Goal: Task Accomplishment & Management: Use online tool/utility

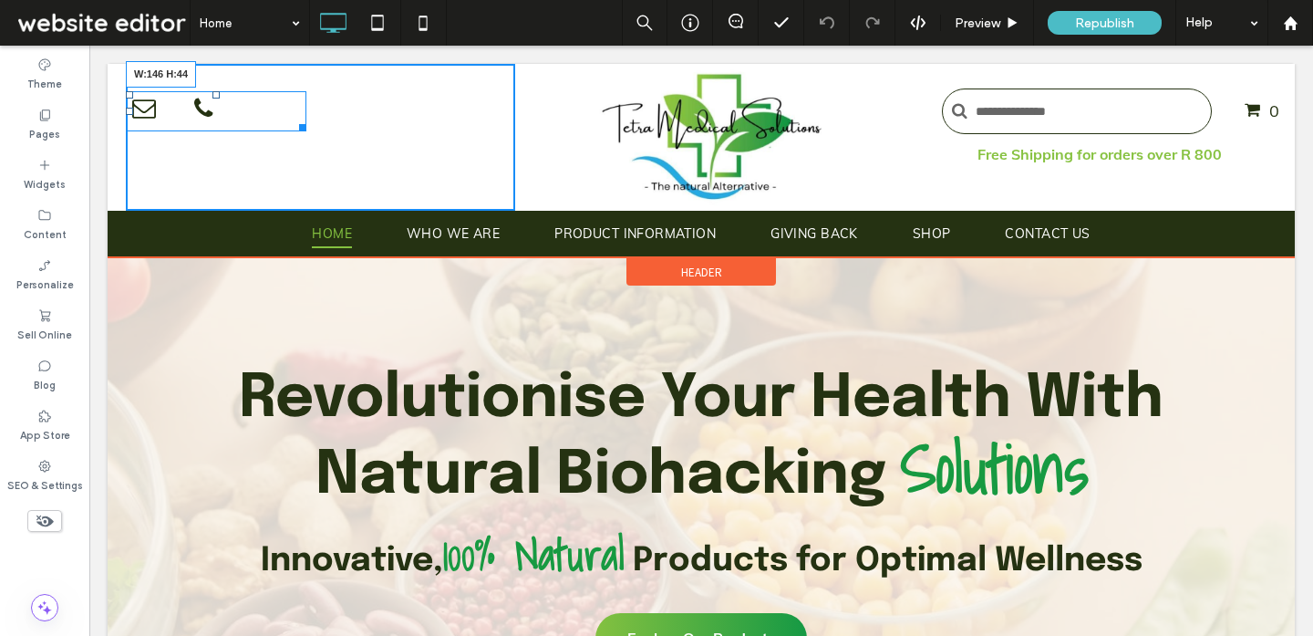
drag, startPoint x: 304, startPoint y: 124, endPoint x: 262, endPoint y: 120, distance: 42.1
click at [293, 120] on div at bounding box center [300, 125] width 14 height 14
drag, startPoint x: 258, startPoint y: 119, endPoint x: 240, endPoint y: 119, distance: 18.2
click at [251, 119] on div at bounding box center [258, 125] width 14 height 14
drag, startPoint x: 241, startPoint y: 120, endPoint x: 252, endPoint y: 120, distance: 10.9
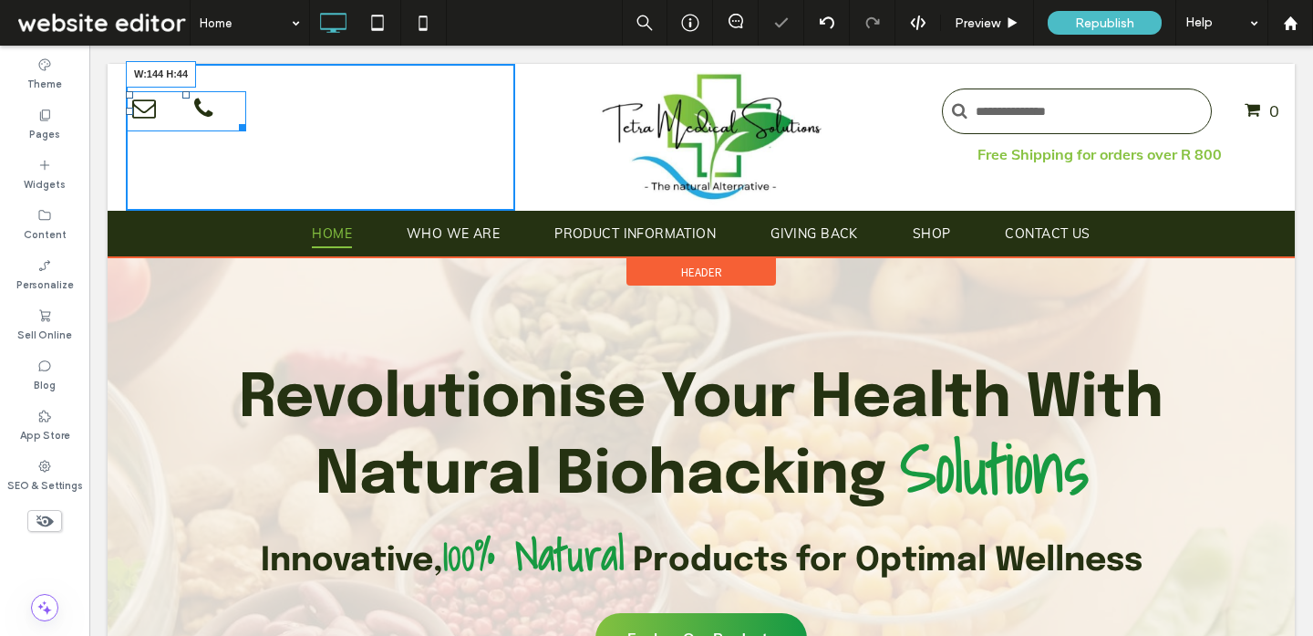
click at [246, 120] on div at bounding box center [240, 125] width 14 height 14
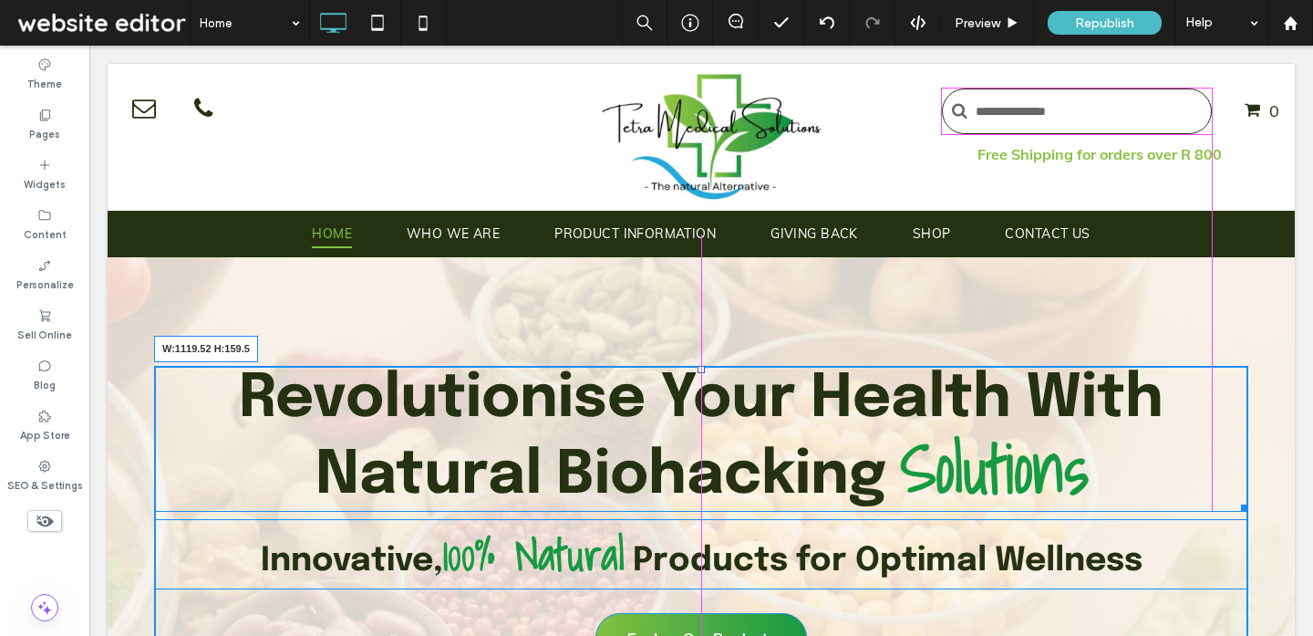
drag, startPoint x: 1246, startPoint y: 502, endPoint x: 1208, endPoint y: 501, distance: 38.3
click at [1235, 501] on div at bounding box center [1242, 505] width 14 height 14
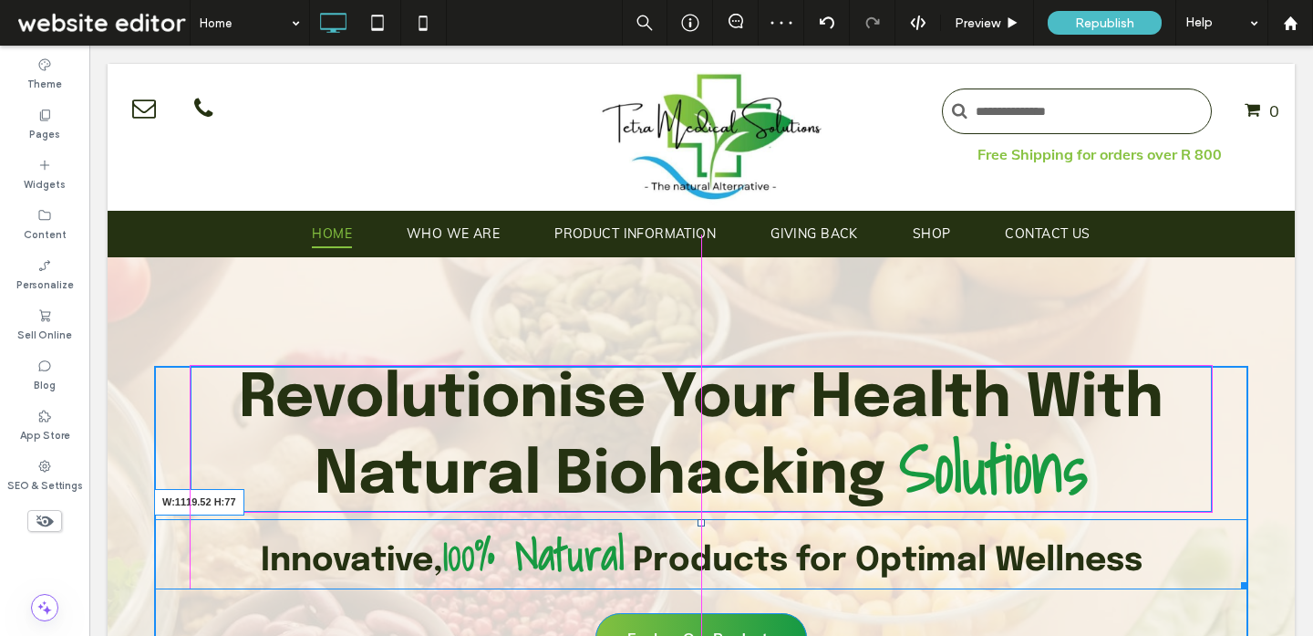
drag, startPoint x: 1244, startPoint y: 585, endPoint x: 1208, endPoint y: 584, distance: 36.5
click at [1235, 584] on div at bounding box center [1242, 583] width 14 height 14
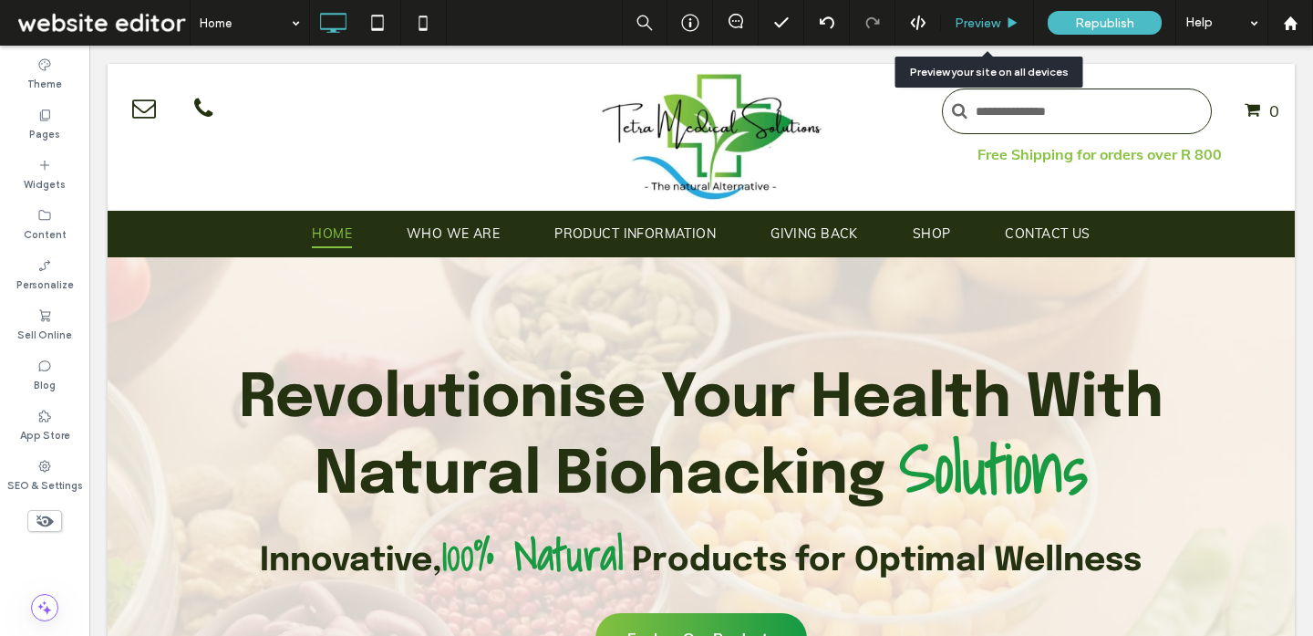
click at [979, 26] on span "Preview" at bounding box center [978, 24] width 46 height 16
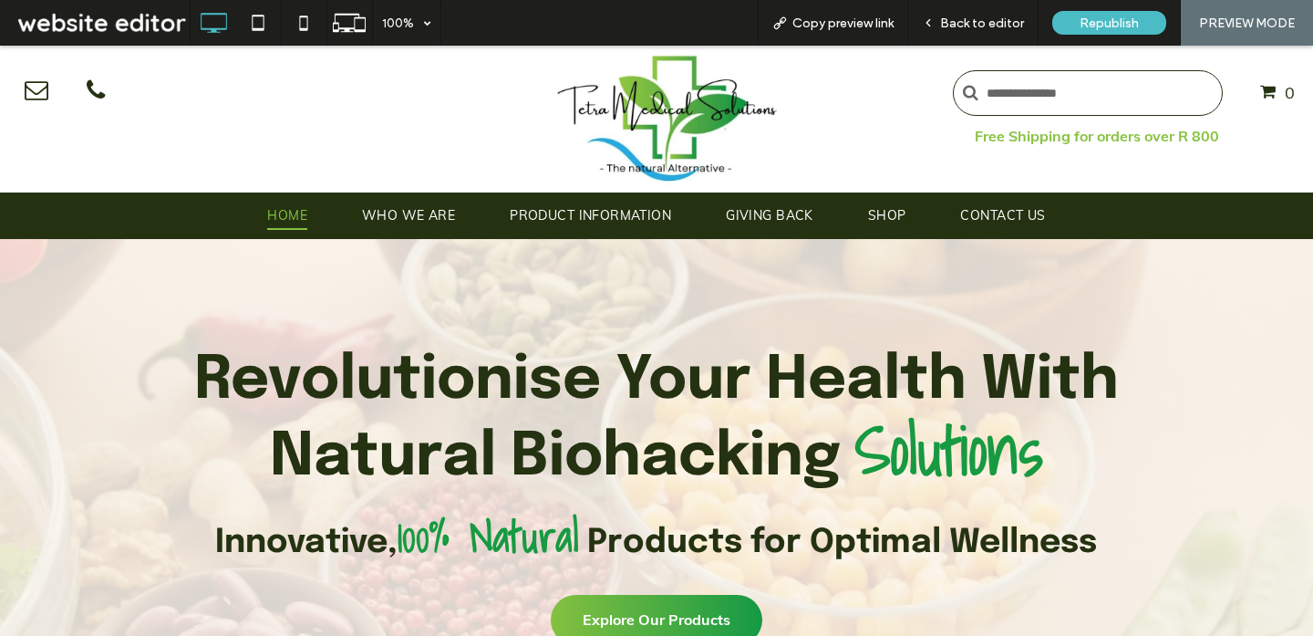
click at [976, 26] on span "Back to editor" at bounding box center [982, 24] width 84 height 16
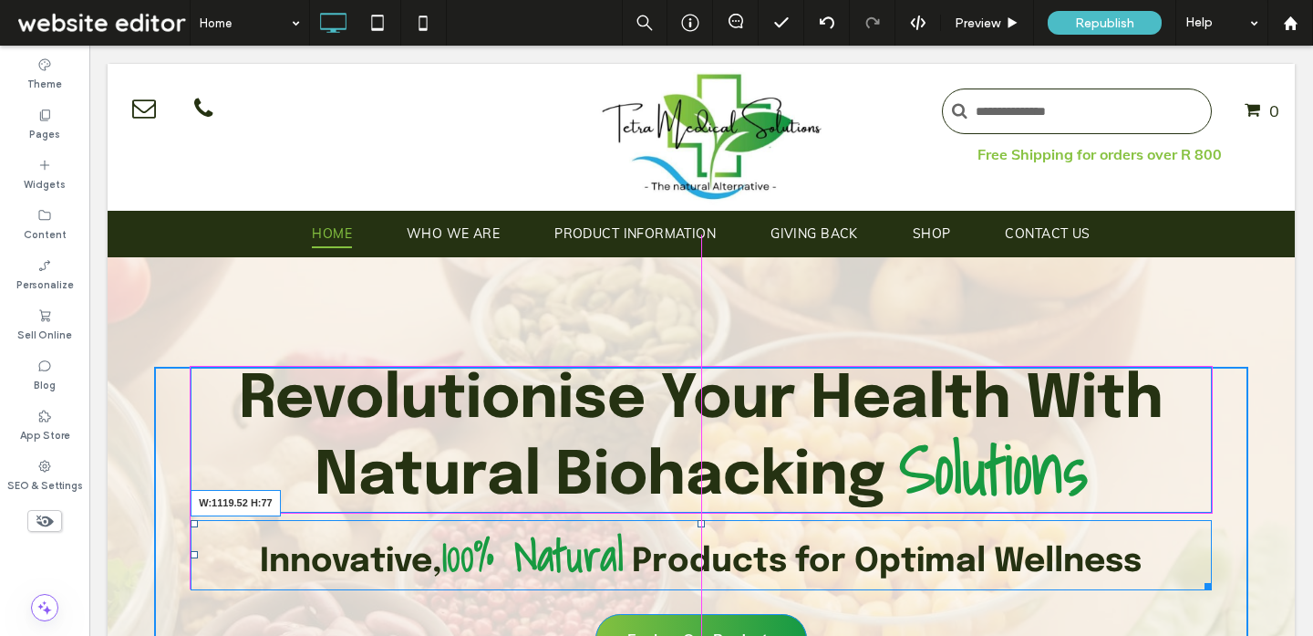
click at [1206, 583] on div at bounding box center [1205, 583] width 14 height 14
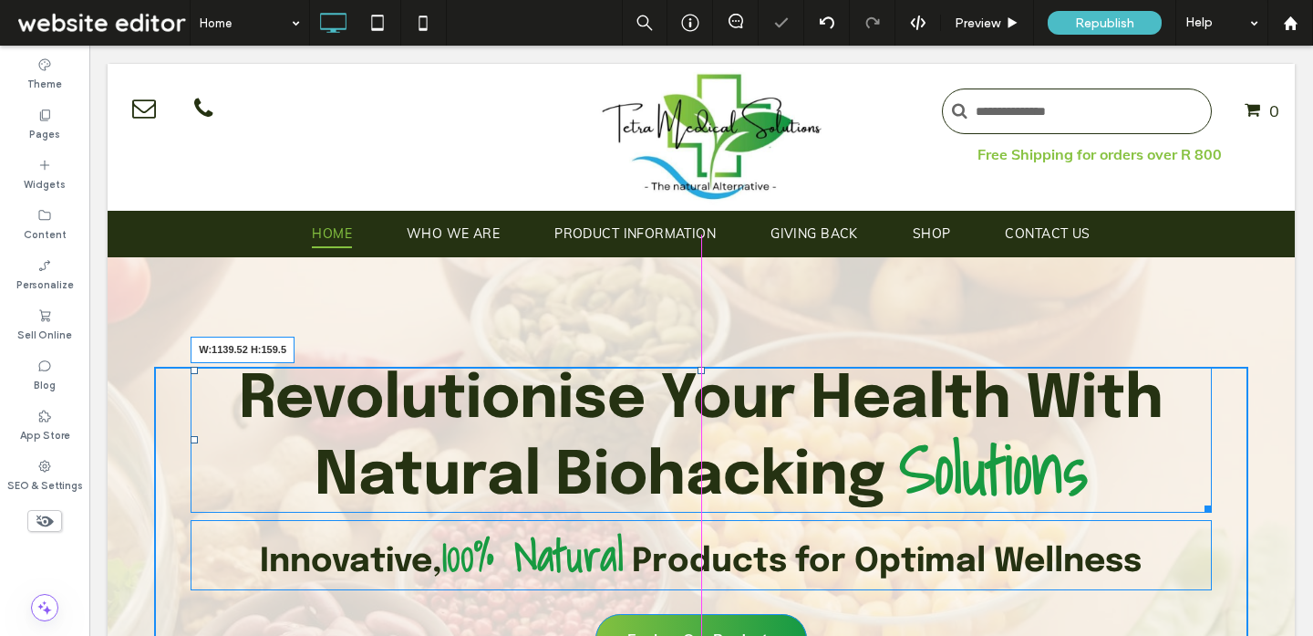
drag, startPoint x: 1207, startPoint y: 509, endPoint x: 1216, endPoint y: 507, distance: 9.3
click at [1212, 507] on div at bounding box center [1205, 506] width 14 height 14
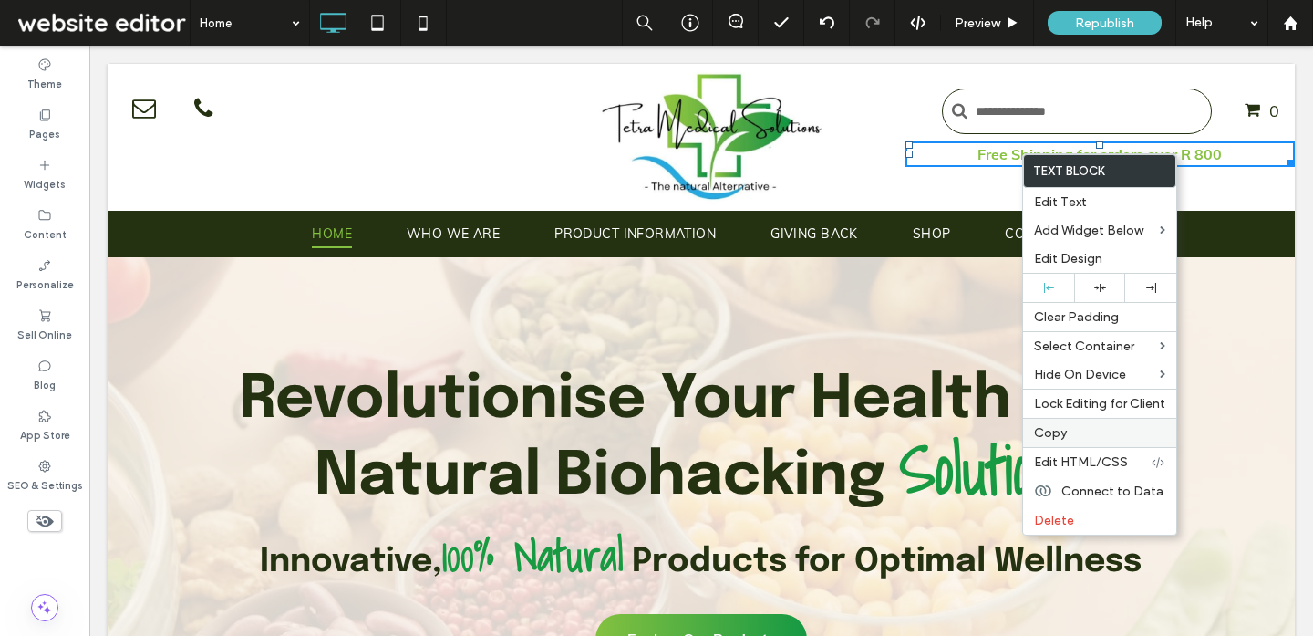
click at [1103, 431] on label "Copy" at bounding box center [1099, 433] width 131 height 16
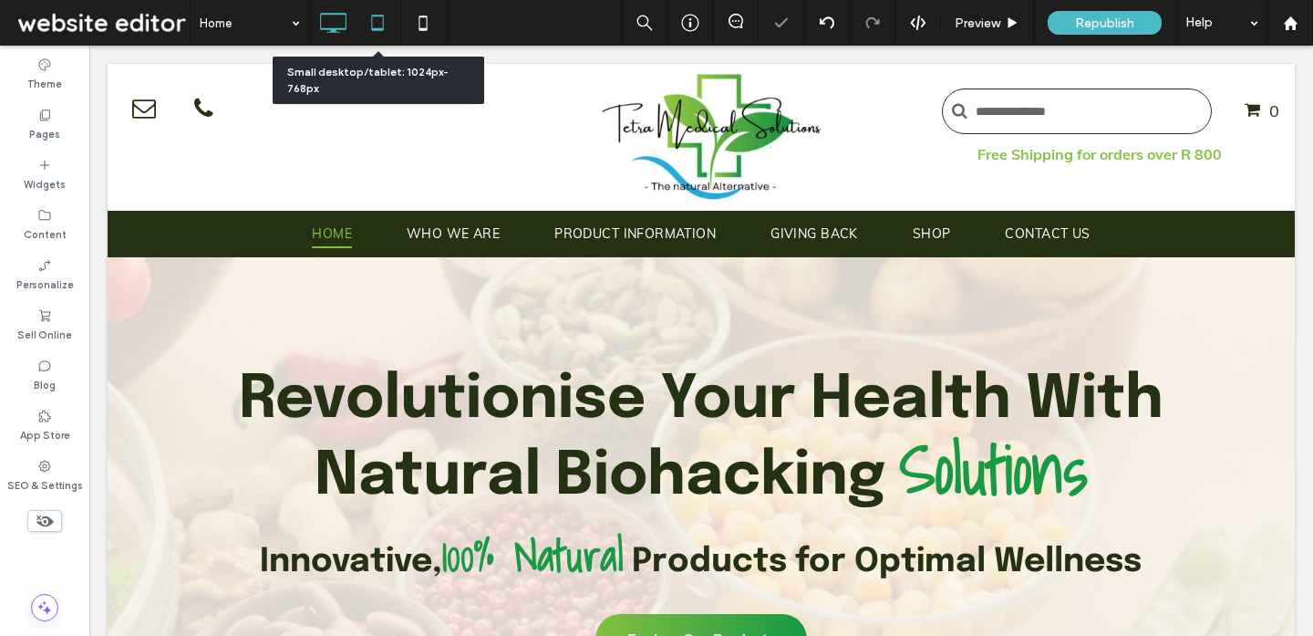
click at [366, 24] on icon at bounding box center [377, 23] width 36 height 36
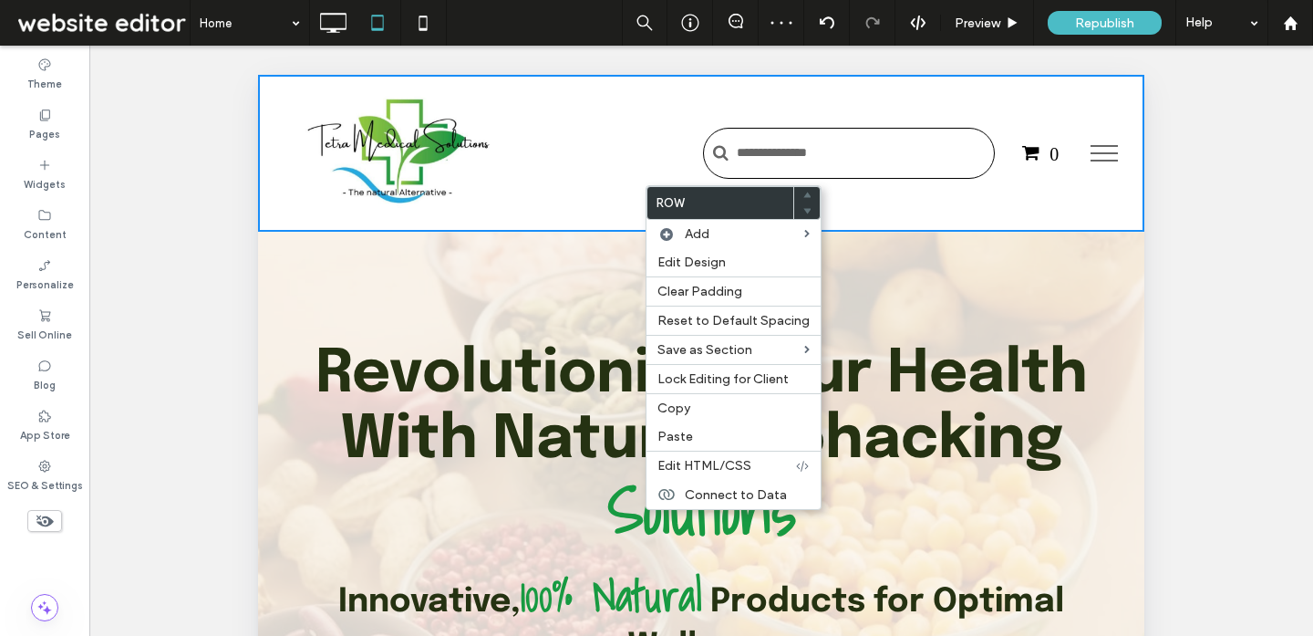
click at [657, 149] on div "Click To Paste" at bounding box center [826, 152] width 338 height 119
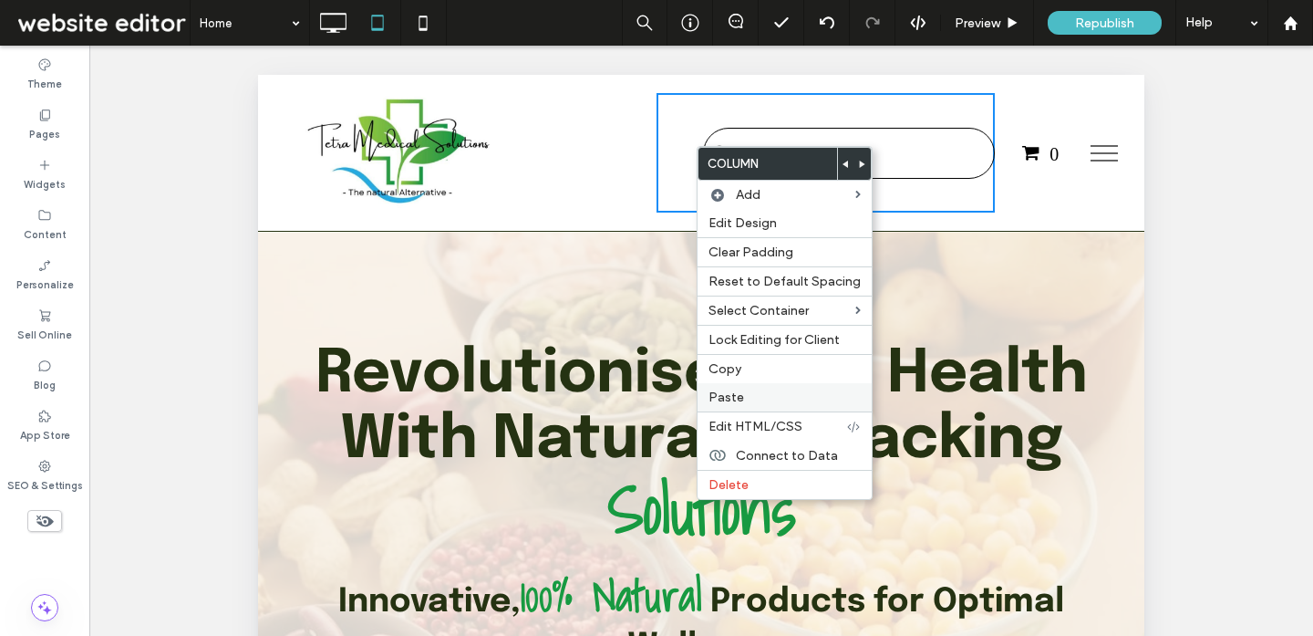
click at [739, 397] on span "Paste" at bounding box center [727, 397] width 36 height 16
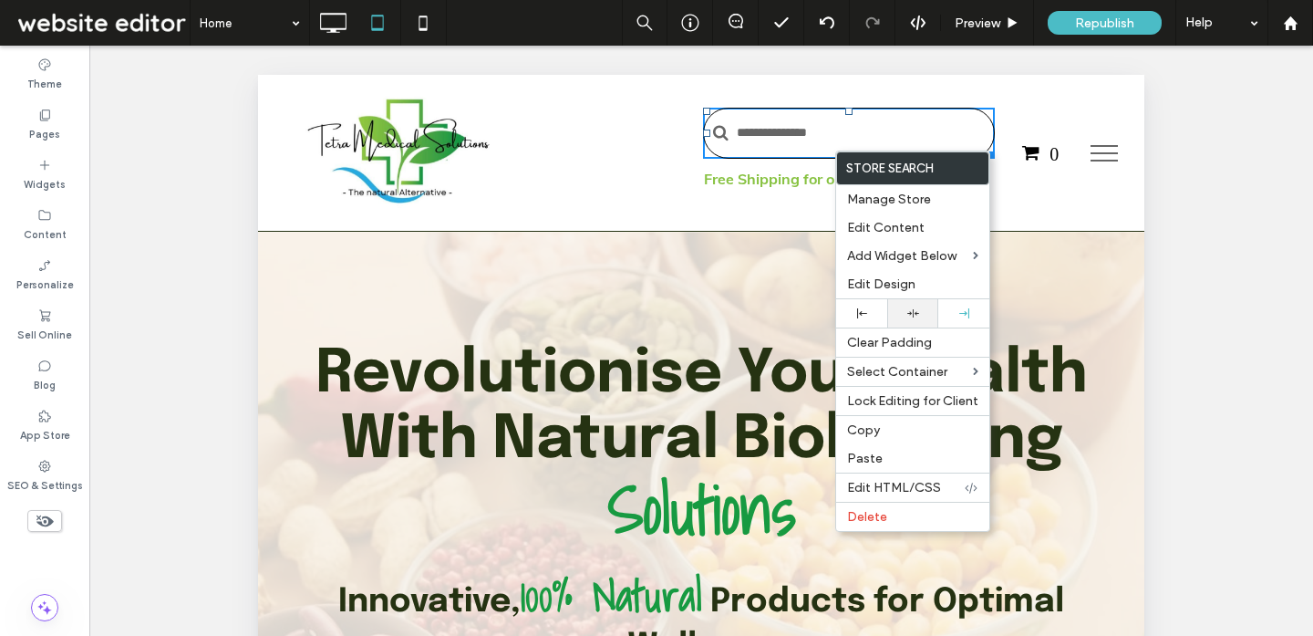
click at [912, 308] on icon at bounding box center [914, 313] width 12 height 12
click at [794, 171] on strong "Free Shipping for orders over R 800" at bounding box center [826, 179] width 244 height 18
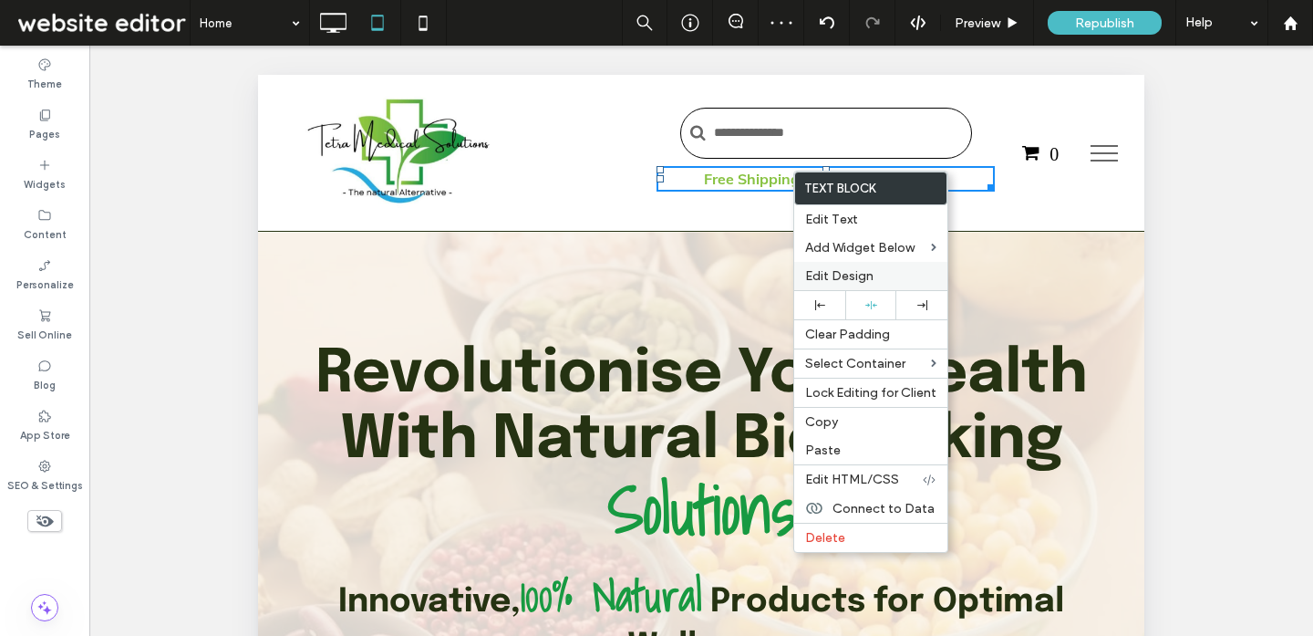
click at [869, 290] on div "Edit Design" at bounding box center [870, 276] width 153 height 28
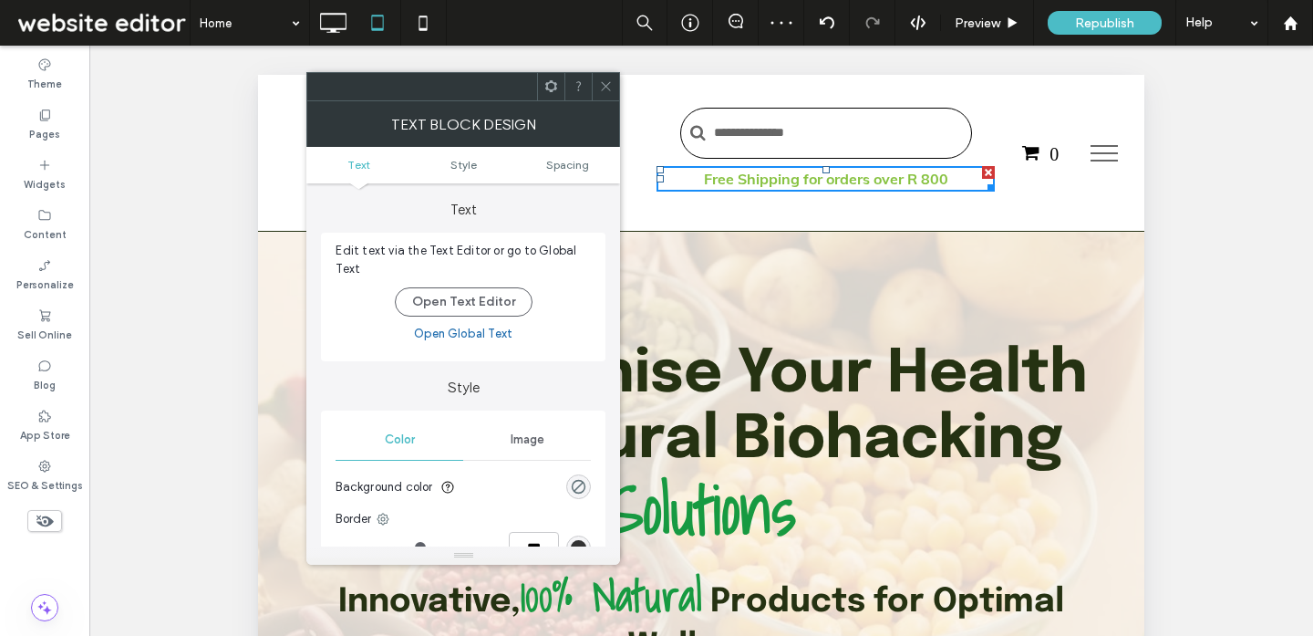
click at [605, 90] on icon at bounding box center [606, 86] width 14 height 14
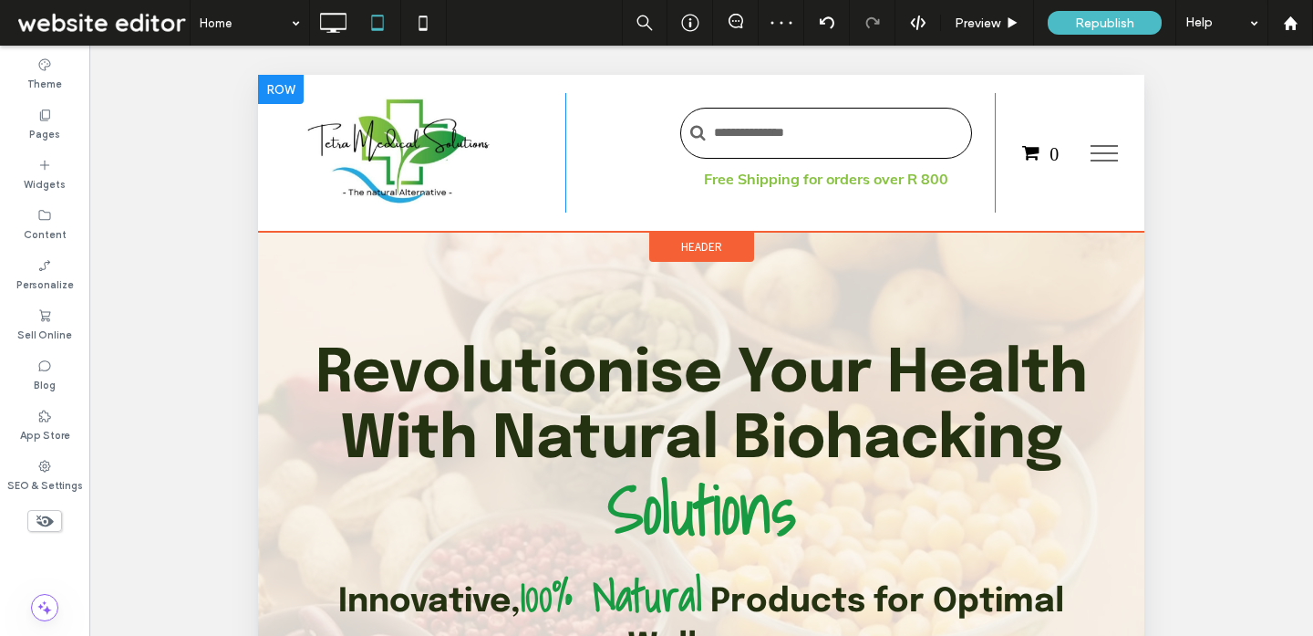
click at [607, 150] on div "Click To Paste Click To Paste Free Shipping for orders over R 800 0 Click To Pa…" at bounding box center [702, 152] width 814 height 119
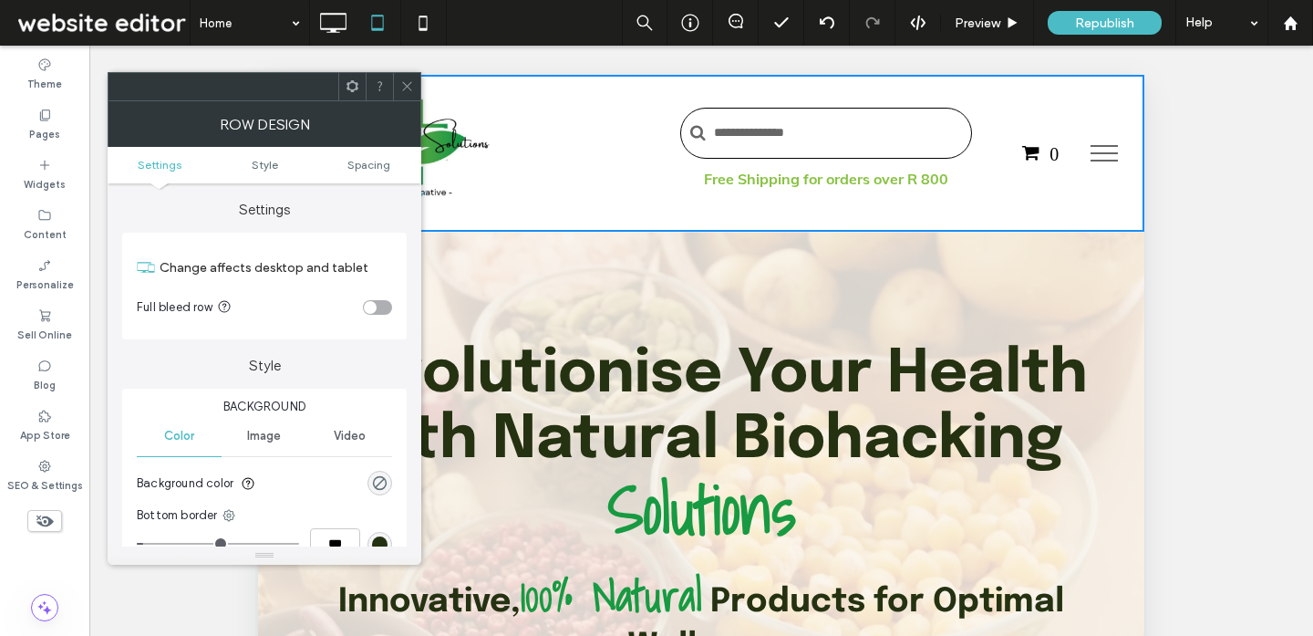
click at [410, 85] on icon at bounding box center [407, 86] width 14 height 14
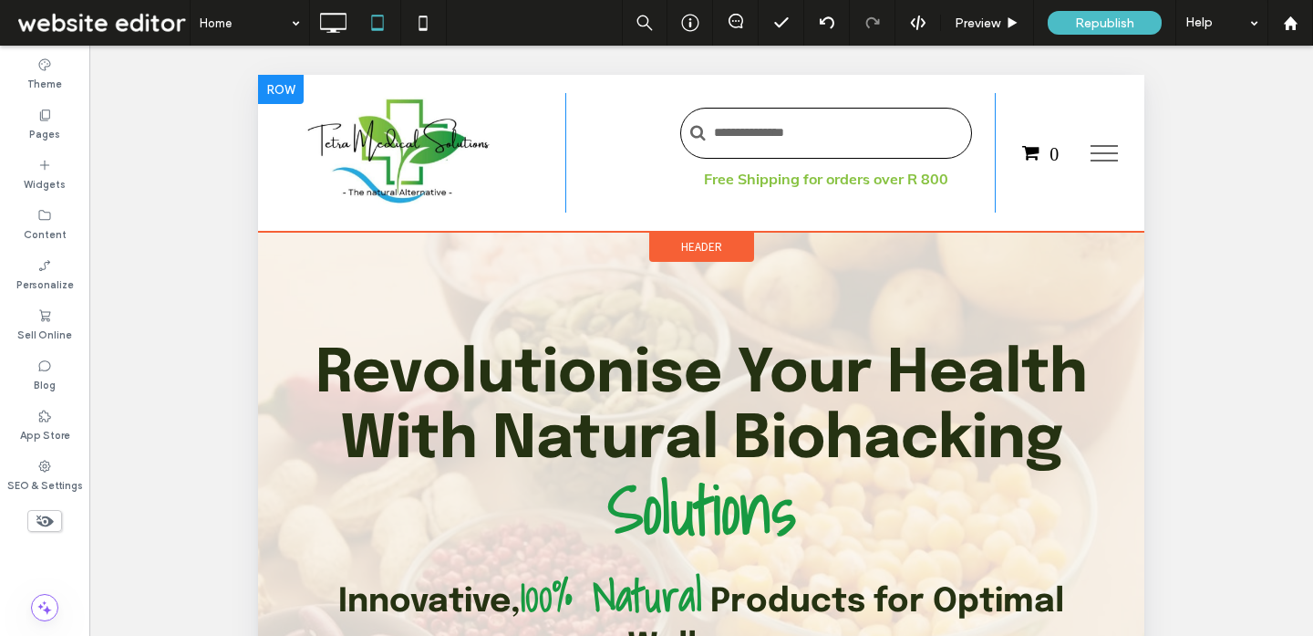
click at [699, 161] on div "Click To Paste Free Shipping for orders over R 800" at bounding box center [826, 152] width 338 height 119
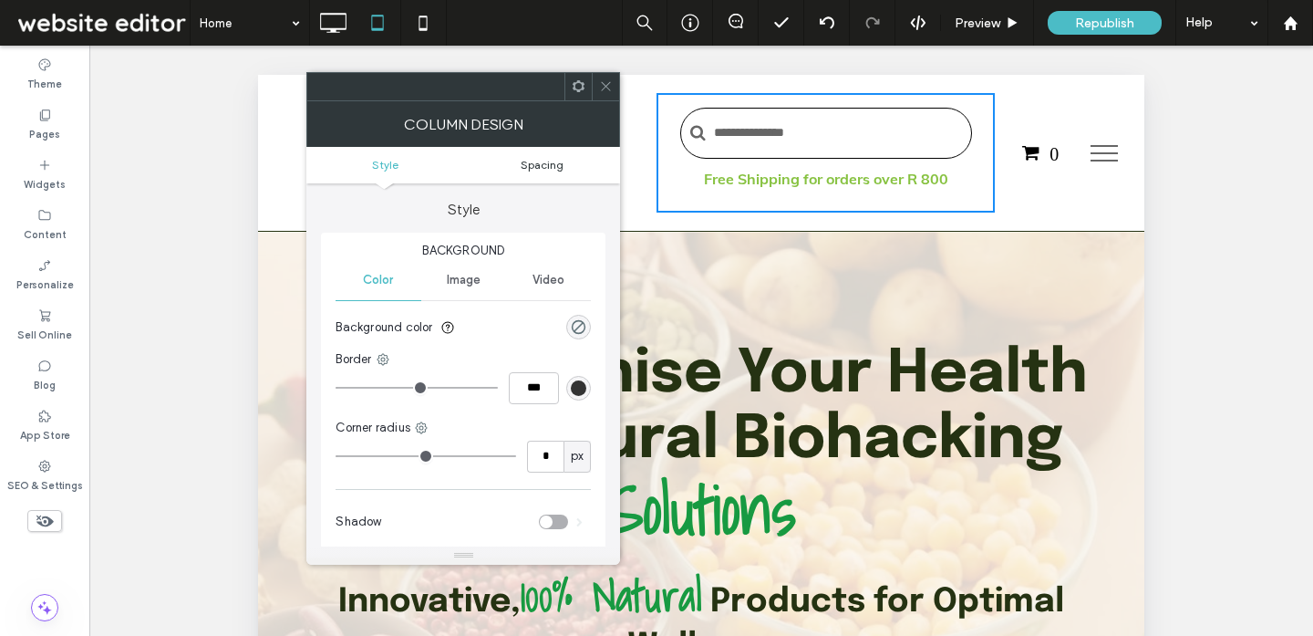
click at [545, 170] on span "Spacing" at bounding box center [542, 165] width 43 height 14
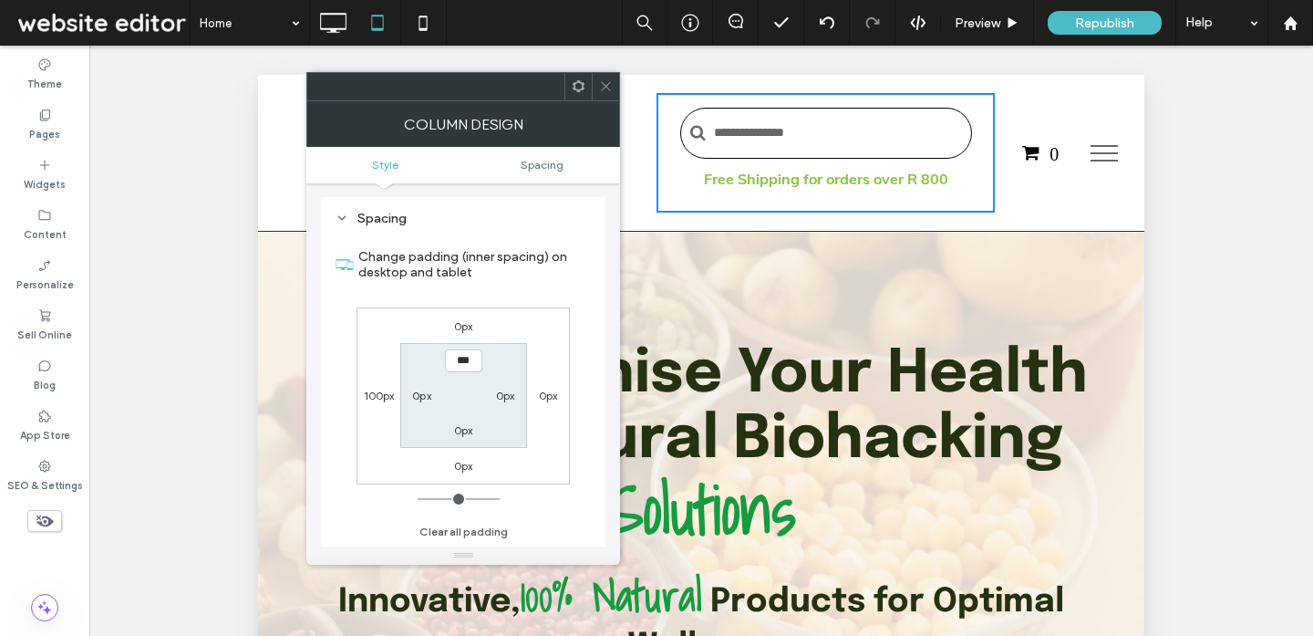
scroll to position [371, 0]
click at [600, 88] on icon at bounding box center [606, 86] width 14 height 14
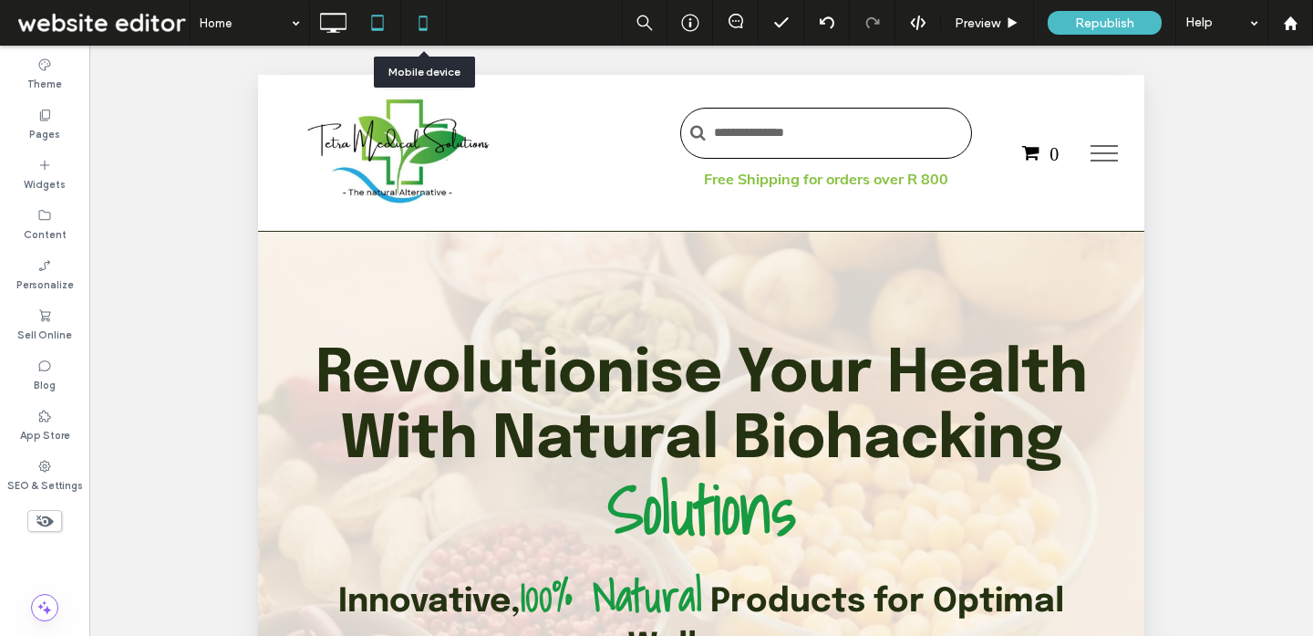
click at [431, 14] on icon at bounding box center [423, 23] width 36 height 36
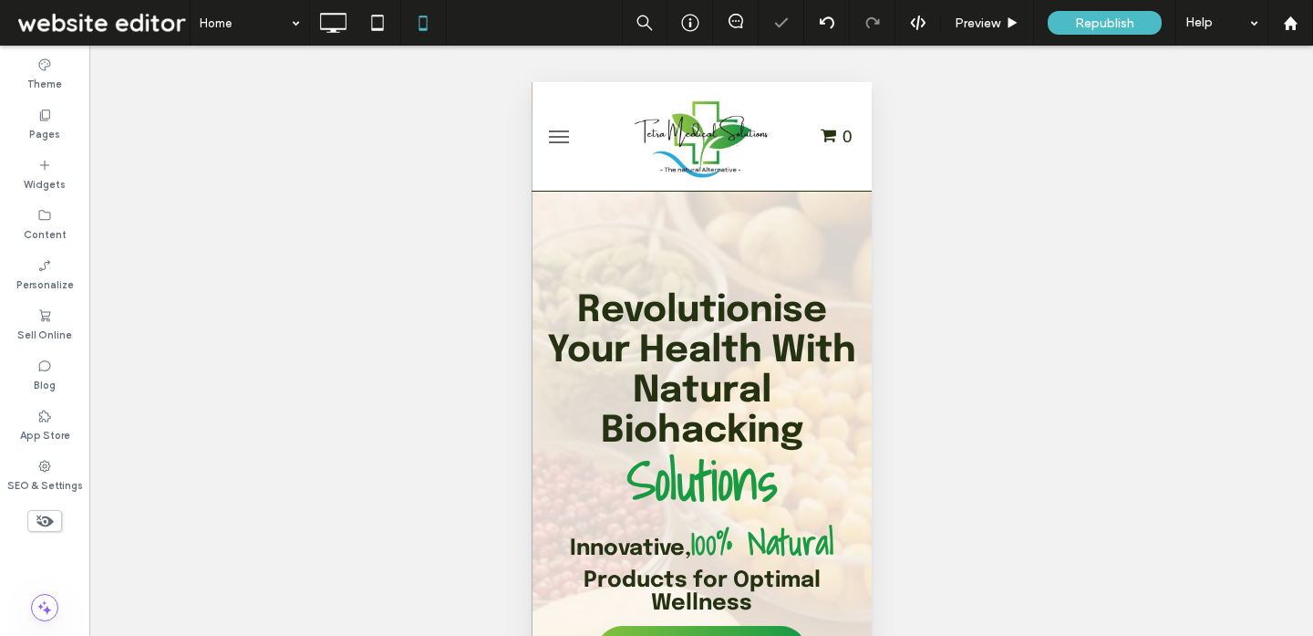
scroll to position [0, 0]
click at [564, 136] on span "menu" at bounding box center [558, 137] width 20 height 2
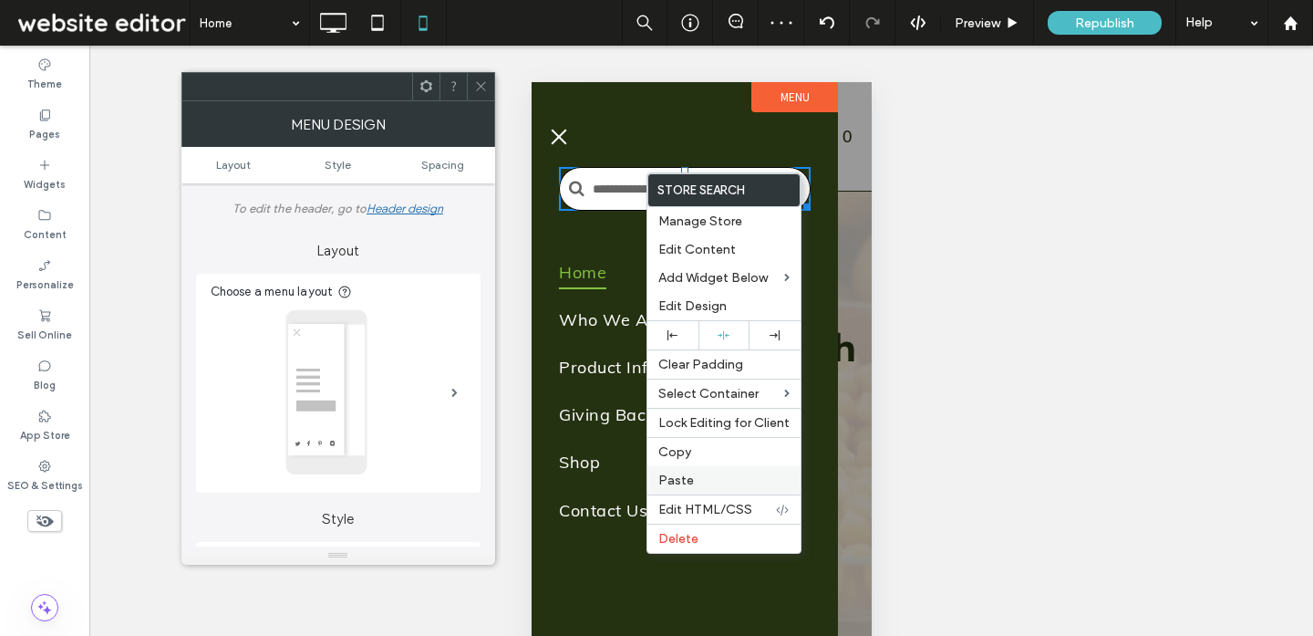
click at [699, 478] on label "Paste" at bounding box center [724, 480] width 131 height 16
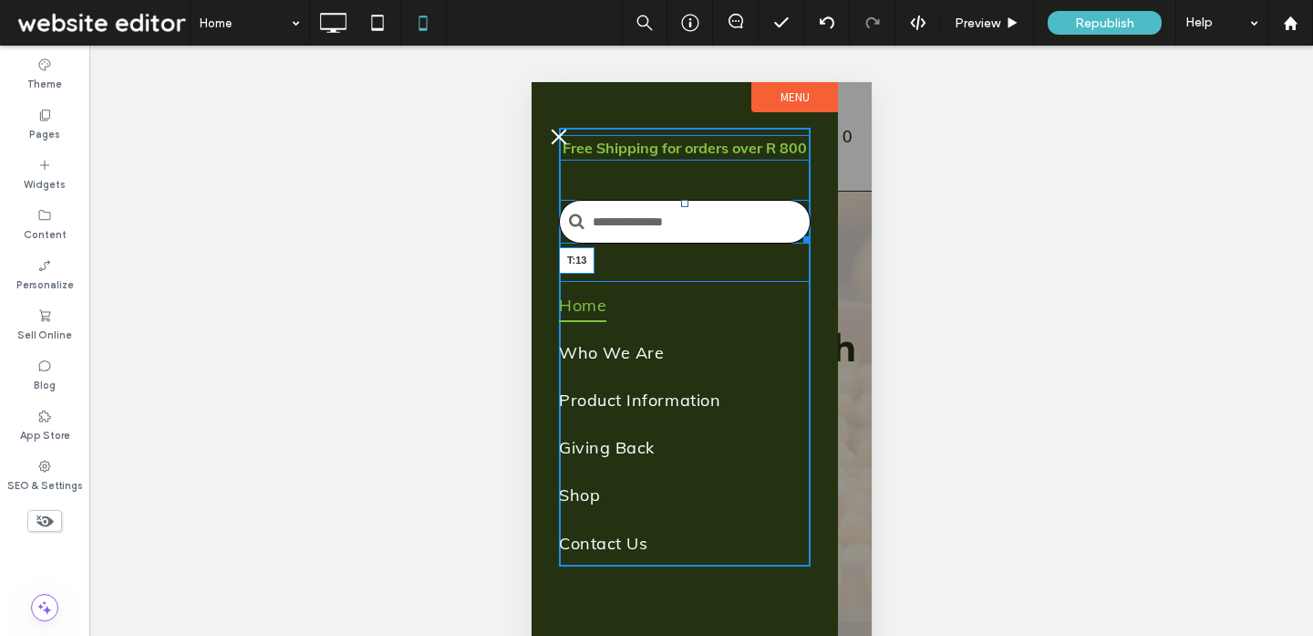
drag, startPoint x: 685, startPoint y: 204, endPoint x: 682, endPoint y: 177, distance: 27.5
click at [682, 200] on div at bounding box center [683, 203] width 7 height 7
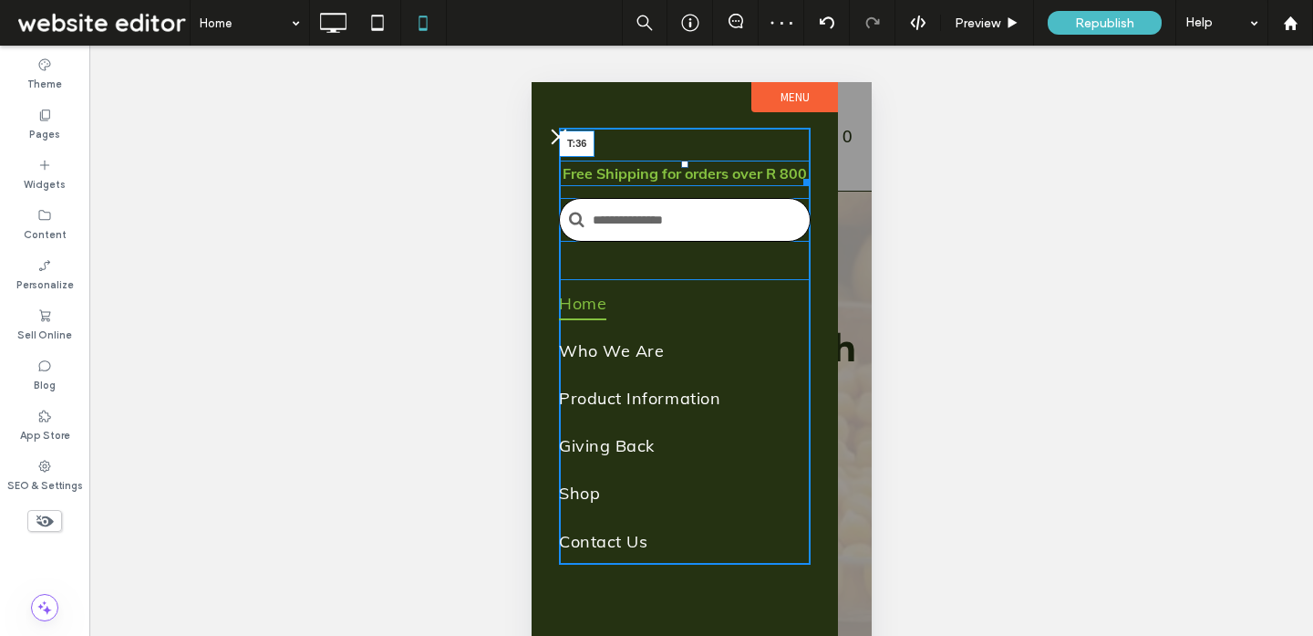
drag, startPoint x: 685, startPoint y: 140, endPoint x: 687, endPoint y: 167, distance: 26.5
click at [687, 167] on div at bounding box center [683, 164] width 7 height 7
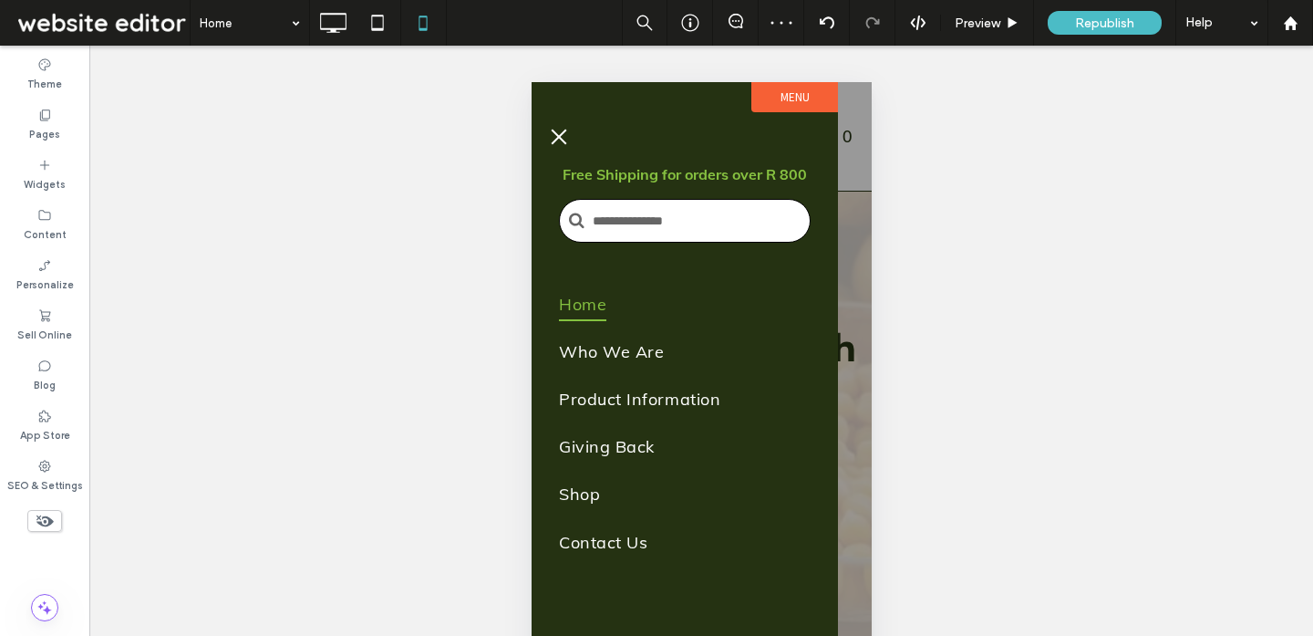
click at [558, 129] on button "menu" at bounding box center [558, 137] width 36 height 36
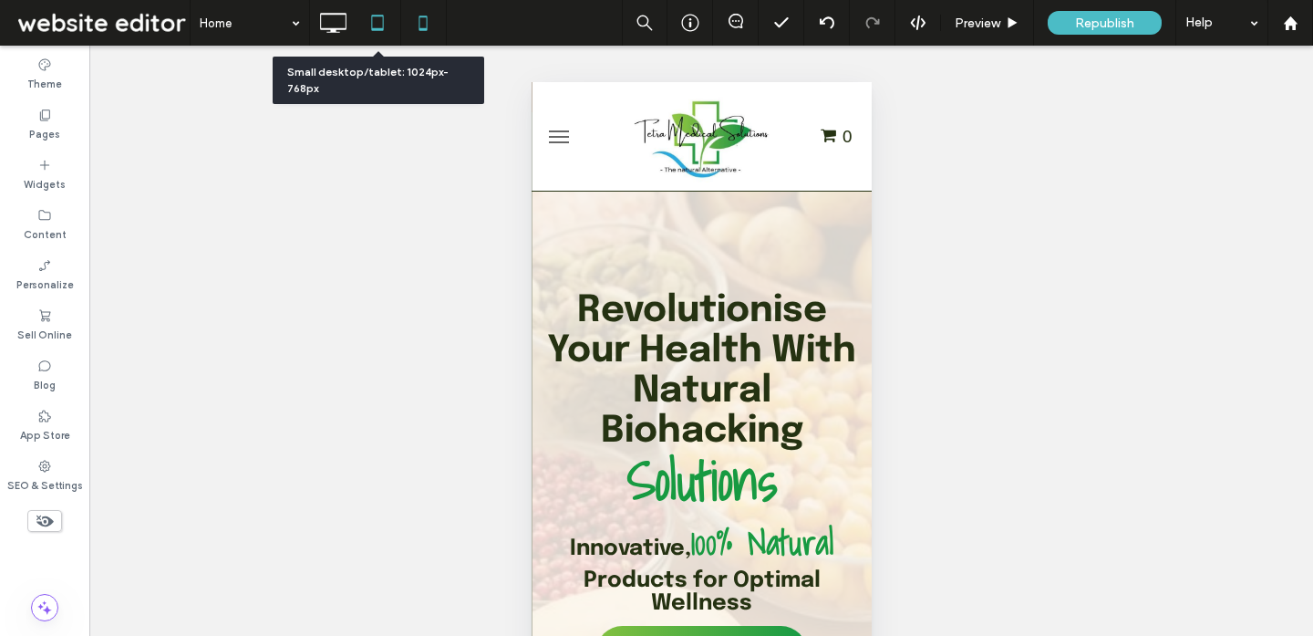
click at [356, 30] on div at bounding box center [378, 23] width 45 height 36
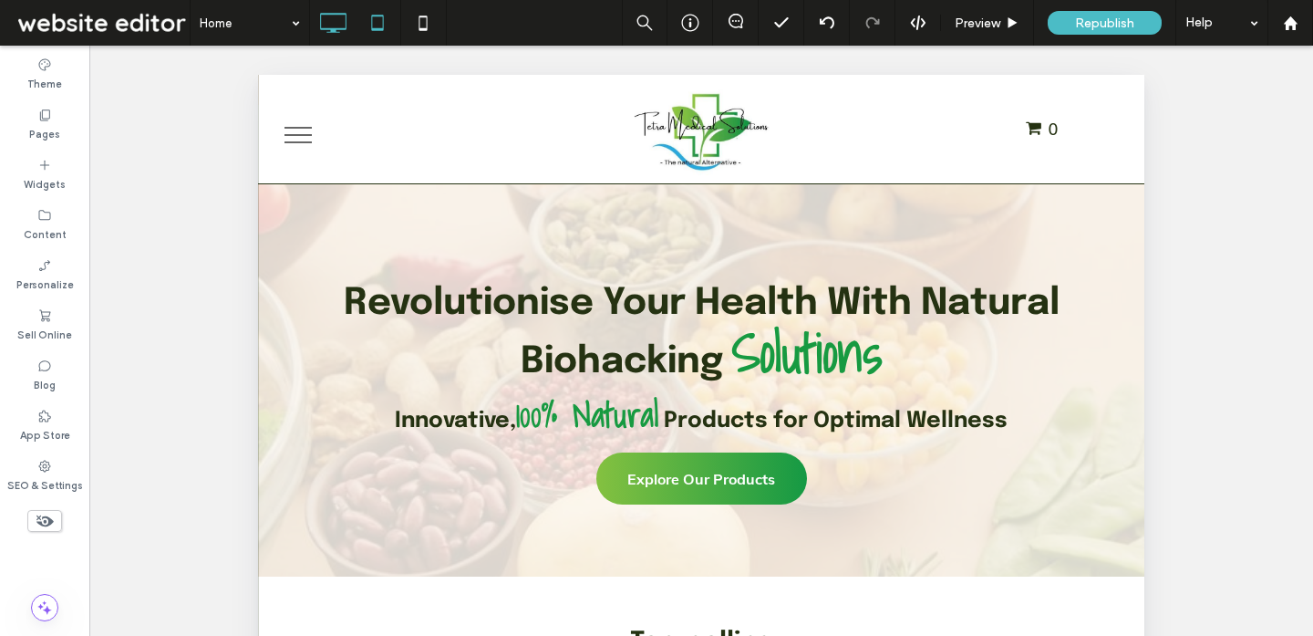
click at [317, 19] on div "Home Preview Republish Help Site Comments Team & Clients Automate new comments …" at bounding box center [656, 318] width 1313 height 636
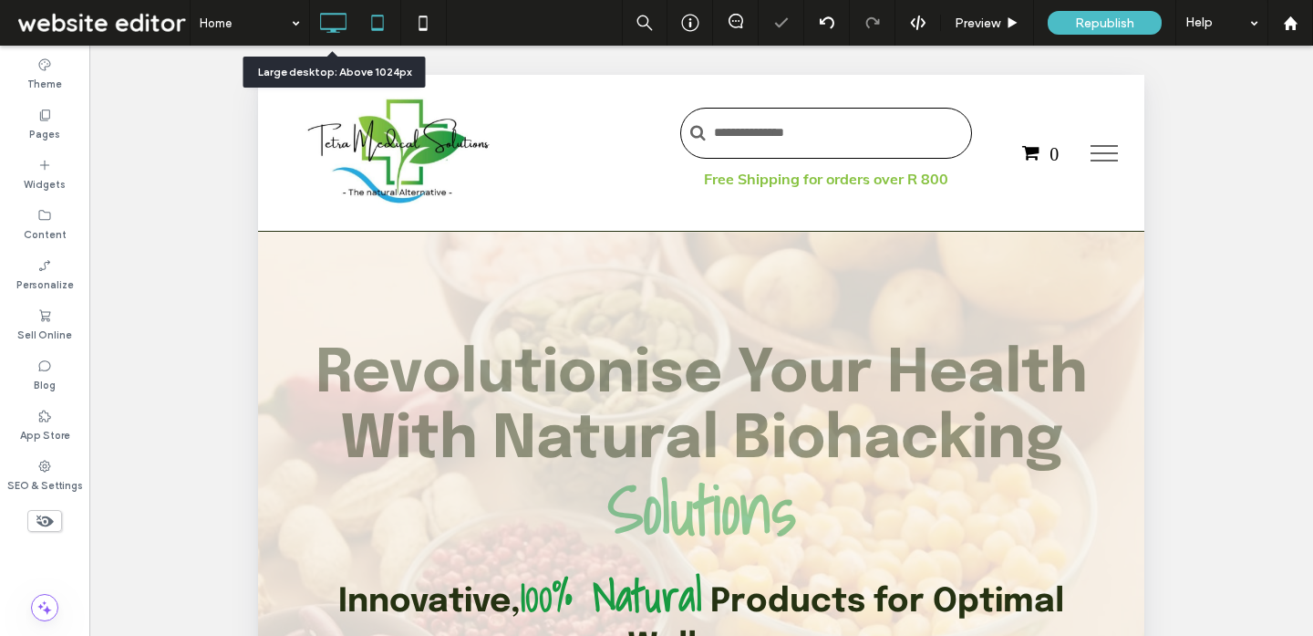
click at [317, 19] on icon at bounding box center [333, 23] width 36 height 36
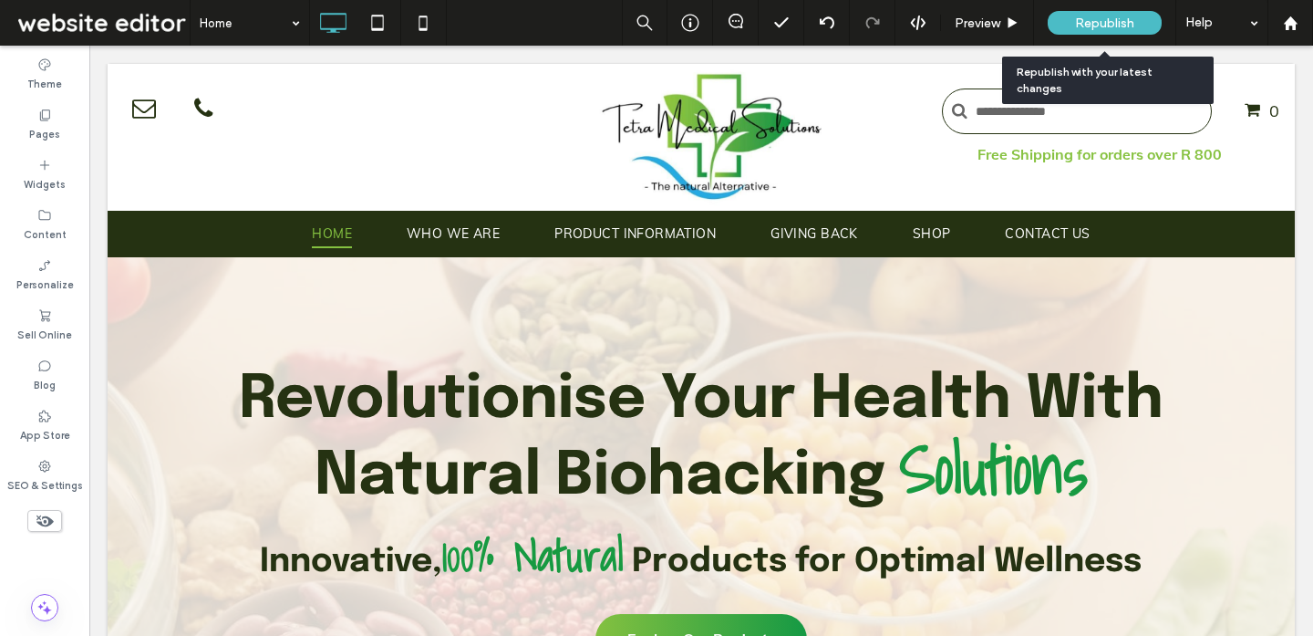
click at [1127, 20] on span "Republish" at bounding box center [1104, 24] width 59 height 16
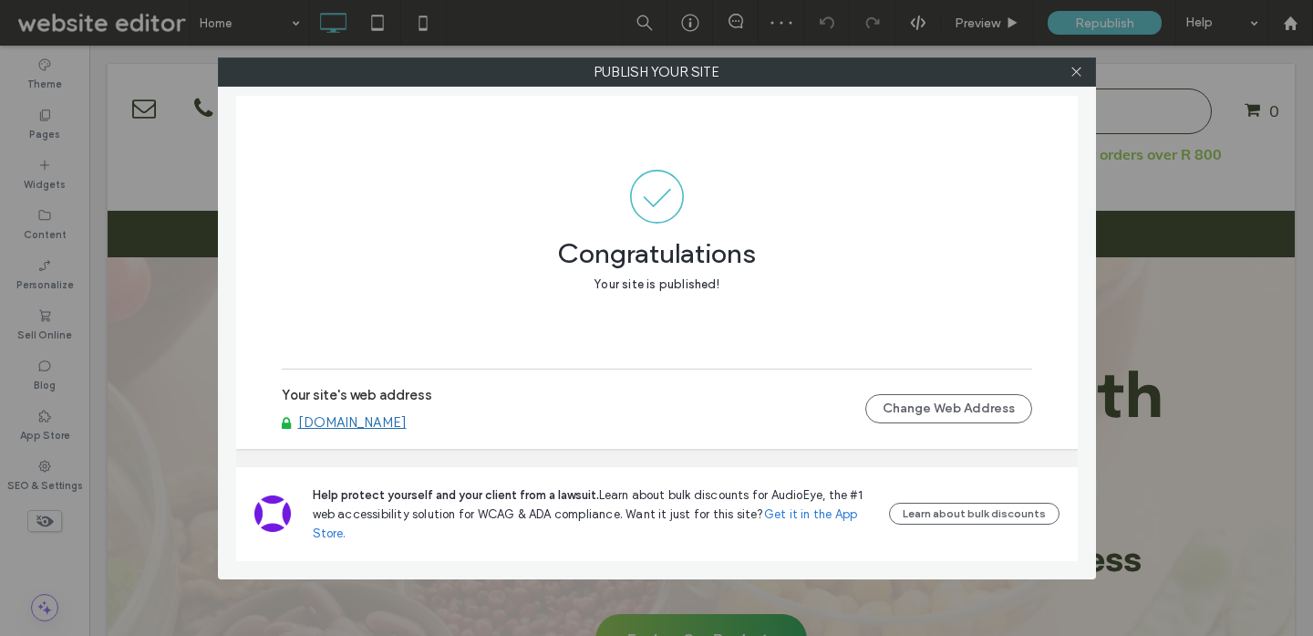
click at [403, 419] on link "[DOMAIN_NAME]" at bounding box center [352, 422] width 109 height 16
